Goal: Find specific page/section: Find specific page/section

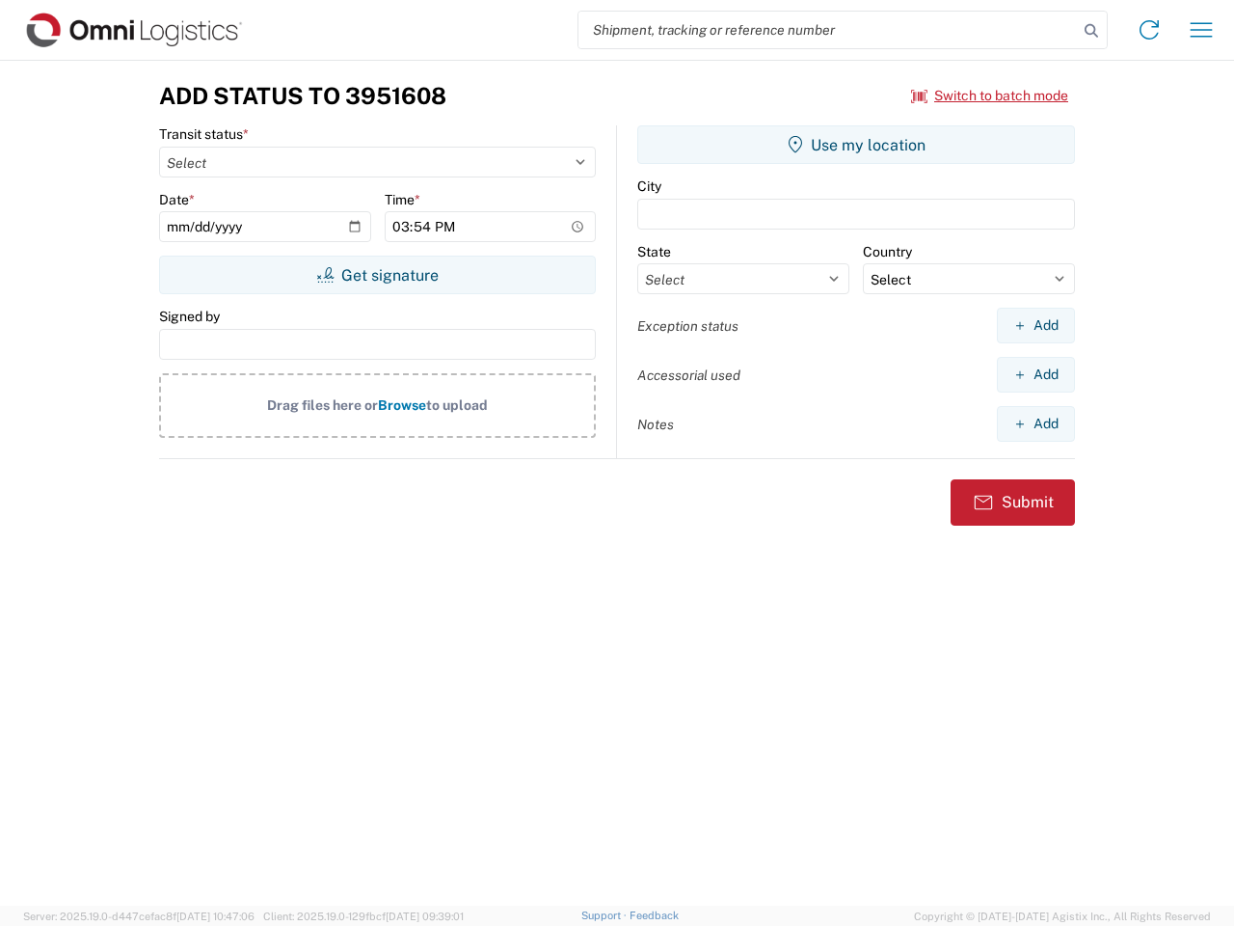
click at [828, 30] on input "search" at bounding box center [829, 30] width 500 height 37
click at [1092, 31] on icon at bounding box center [1091, 30] width 27 height 27
click at [1149, 30] on icon at bounding box center [1149, 29] width 31 height 31
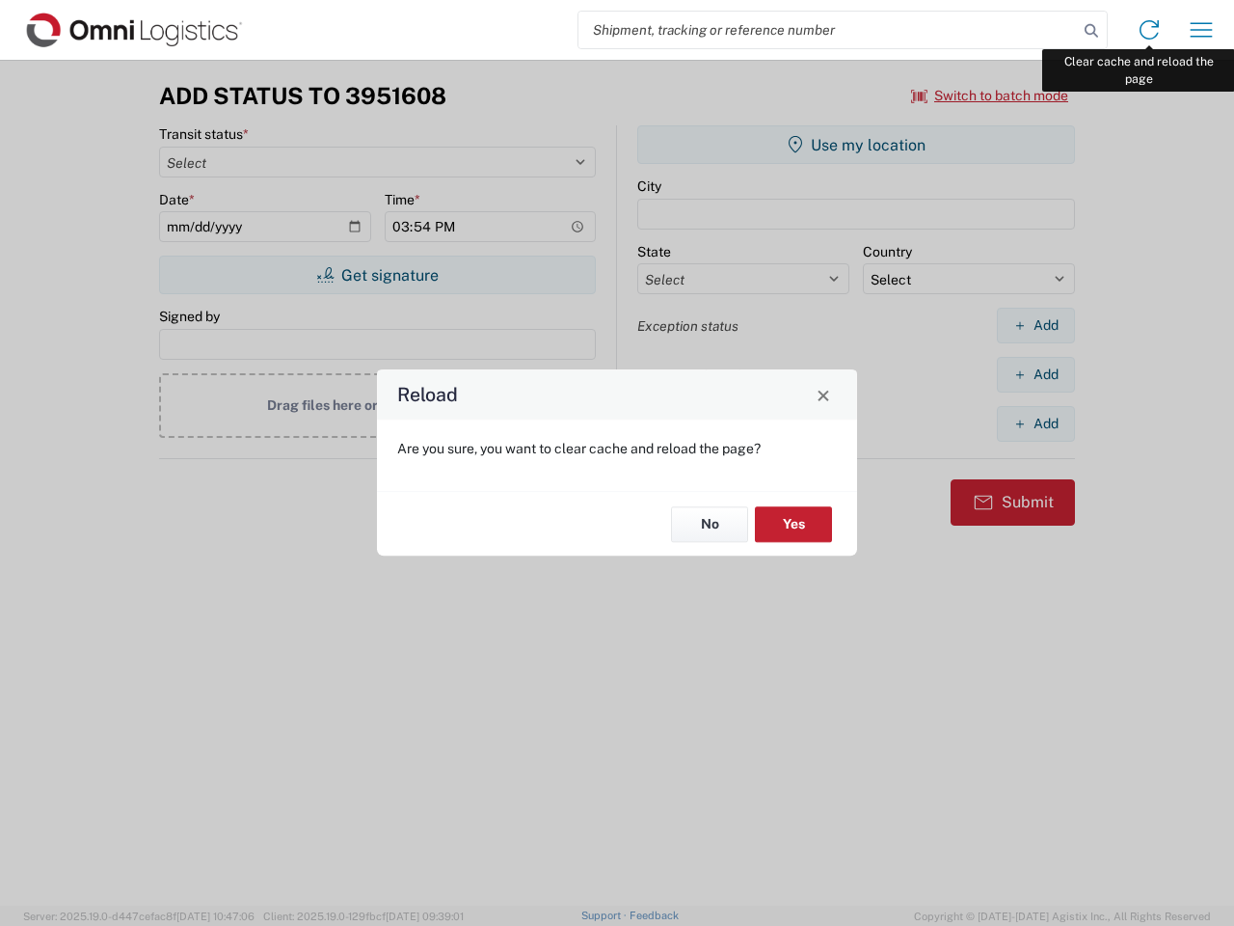
click at [1202, 30] on div "Reload Are you sure, you want to clear cache and reload the page? No Yes" at bounding box center [617, 463] width 1234 height 926
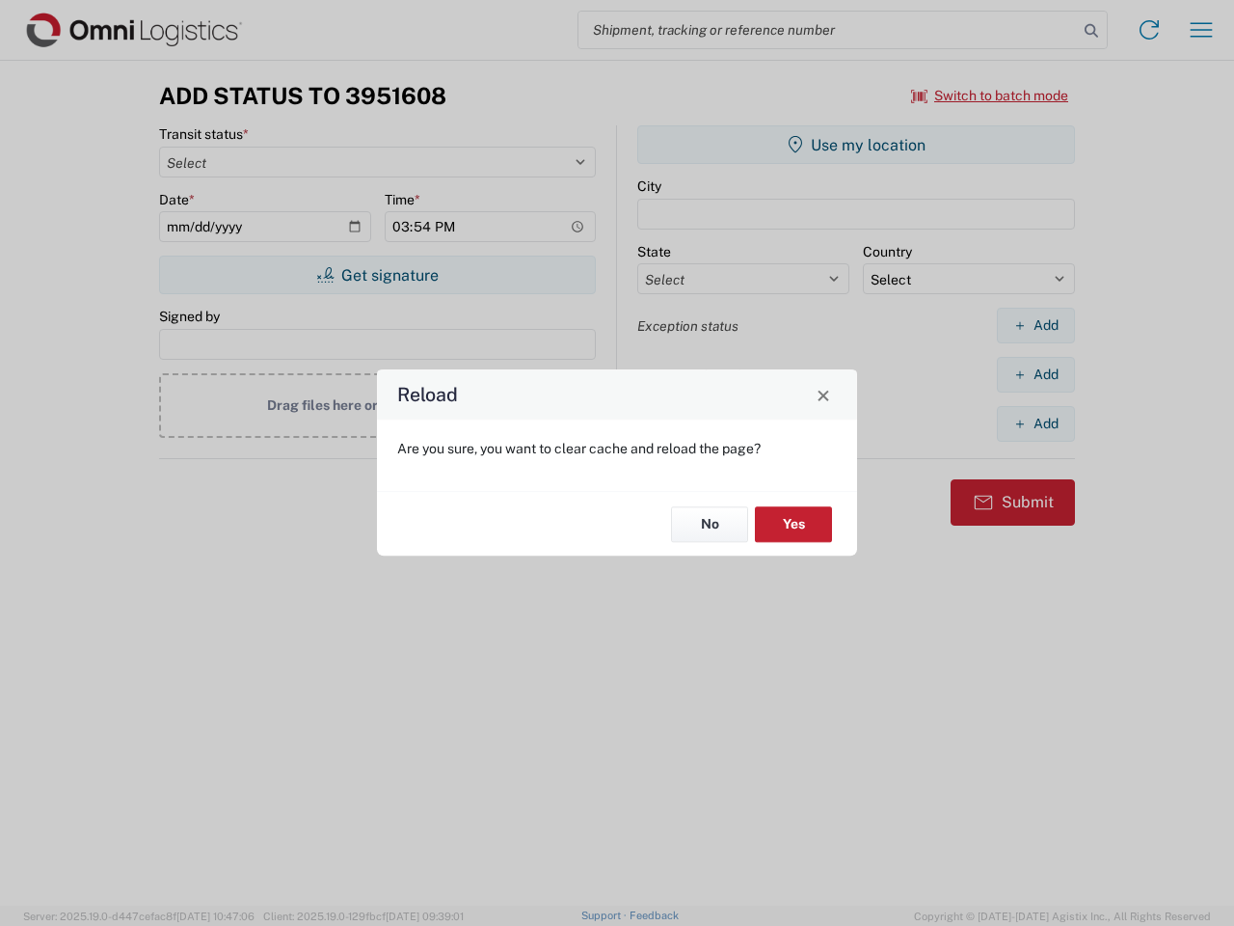
click at [990, 95] on div "Reload Are you sure, you want to clear cache and reload the page? No Yes" at bounding box center [617, 463] width 1234 height 926
click at [377, 275] on div "Reload Are you sure, you want to clear cache and reload the page? No Yes" at bounding box center [617, 463] width 1234 height 926
click at [856, 145] on div "Reload Are you sure, you want to clear cache and reload the page? No Yes" at bounding box center [617, 463] width 1234 height 926
click at [1036, 325] on div "Reload Are you sure, you want to clear cache and reload the page? No Yes" at bounding box center [617, 463] width 1234 height 926
click at [1036, 374] on div "Reload Are you sure, you want to clear cache and reload the page? No Yes" at bounding box center [617, 463] width 1234 height 926
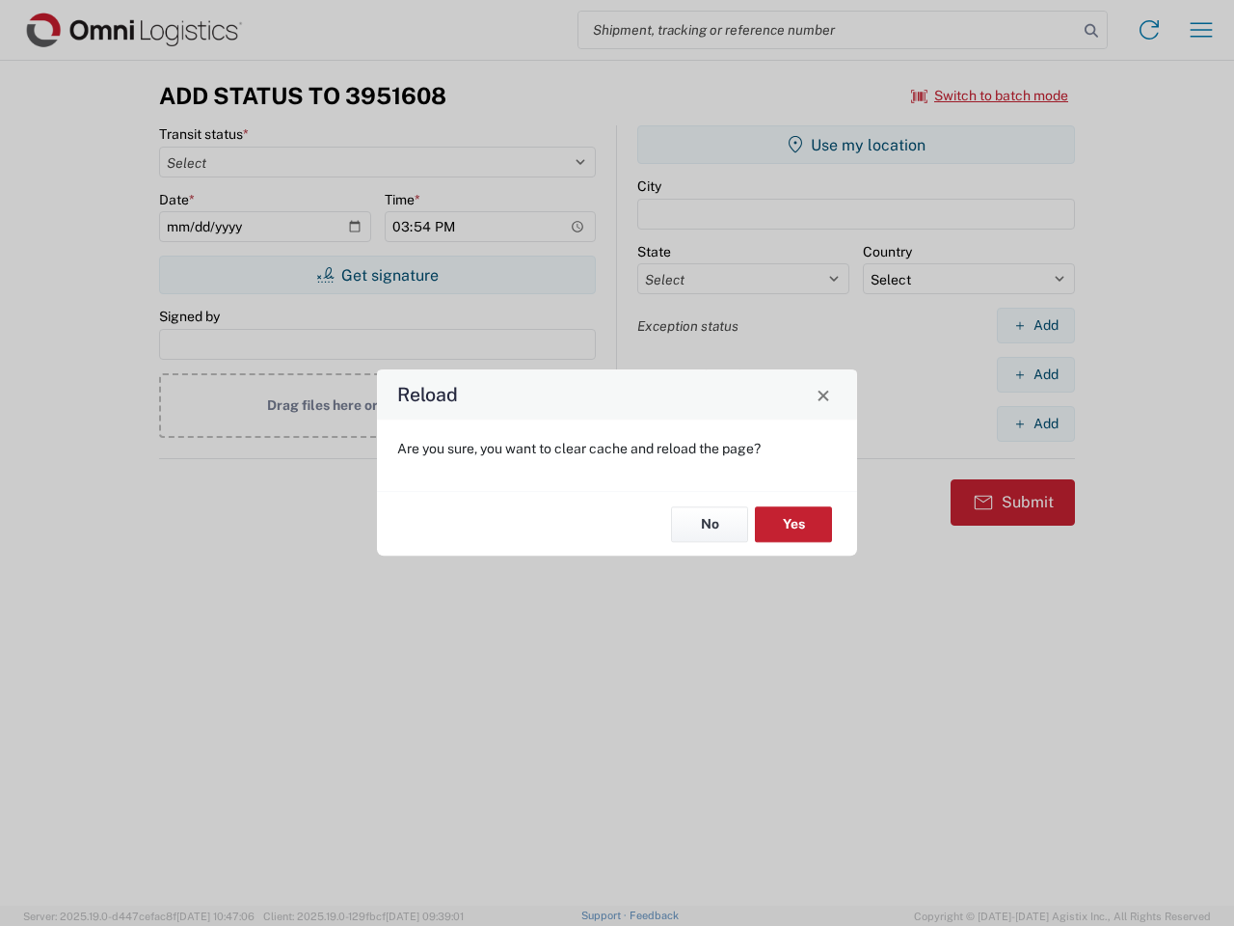
click at [1036, 423] on div "Reload Are you sure, you want to clear cache and reload the page? No Yes" at bounding box center [617, 463] width 1234 height 926
